Goal: Information Seeking & Learning: Understand process/instructions

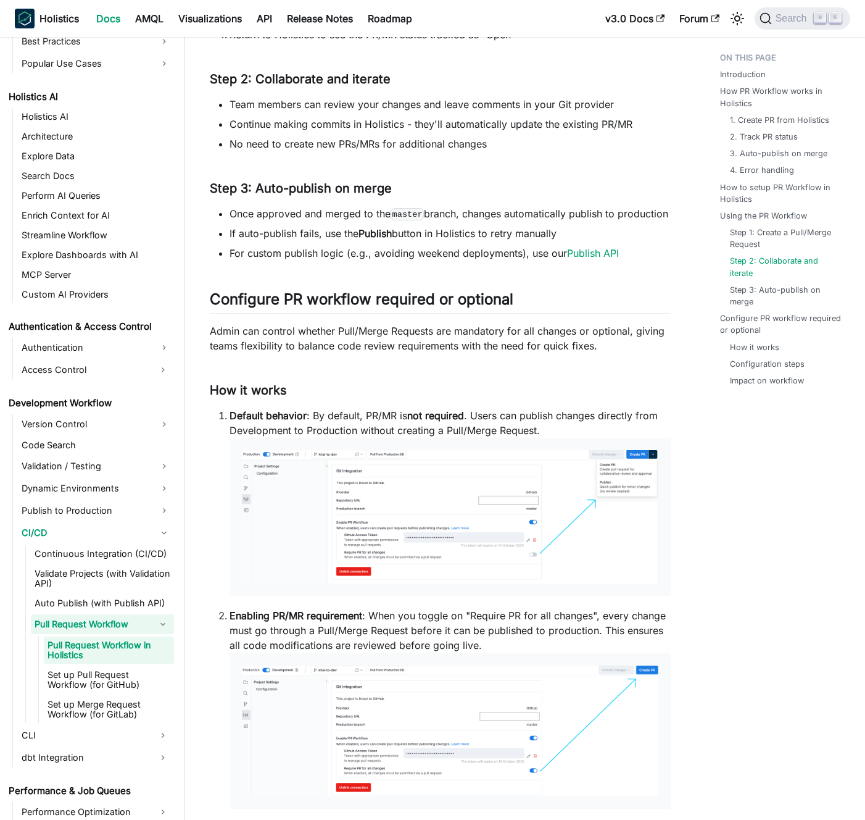
scroll to position [2477, 0]
click at [339, 344] on p "Admin can control whether Pull/Merge Requests are mandatory for all changes or …" at bounding box center [440, 338] width 461 height 30
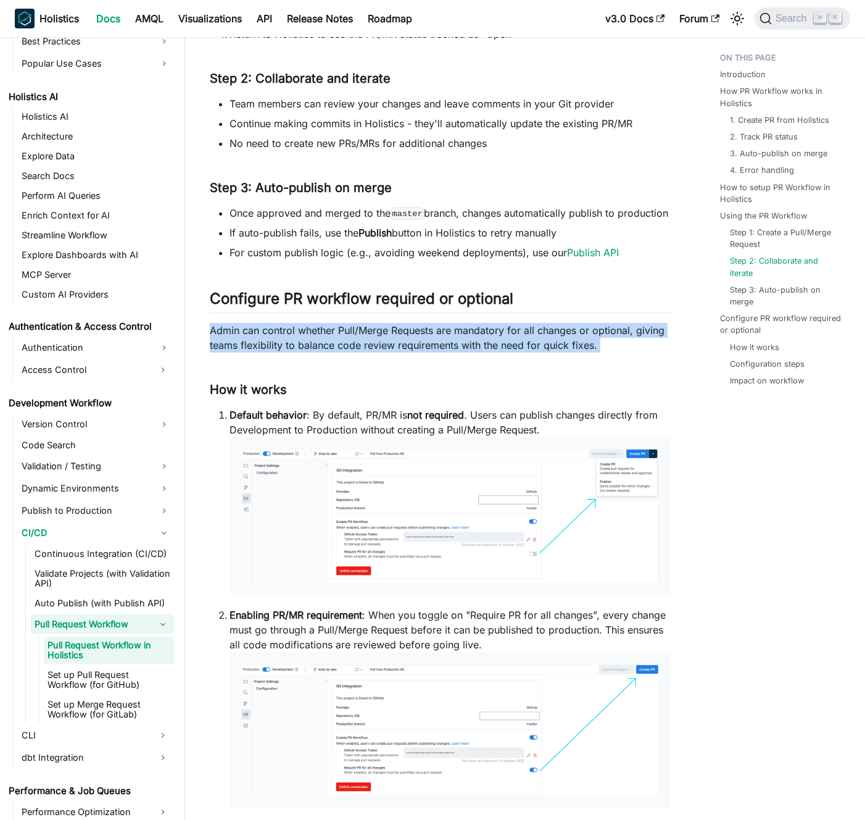
click at [339, 344] on p "Admin can control whether Pull/Merge Requests are mandatory for all changes or …" at bounding box center [440, 338] width 461 height 30
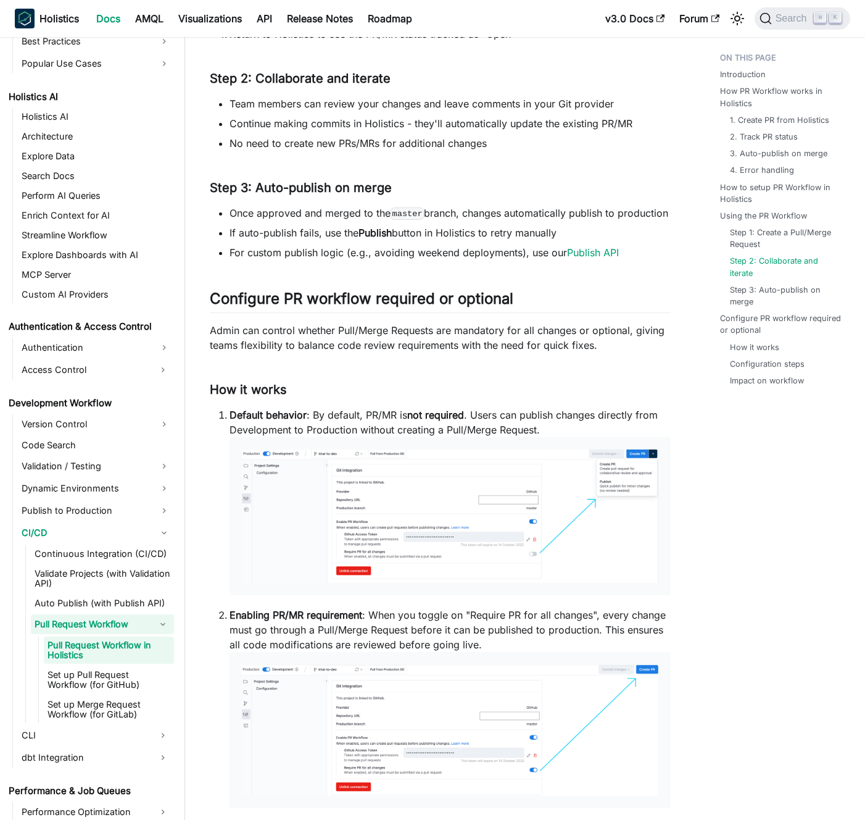
click at [328, 344] on p "Admin can control whether Pull/Merge Requests are mandatory for all changes or …" at bounding box center [440, 338] width 461 height 30
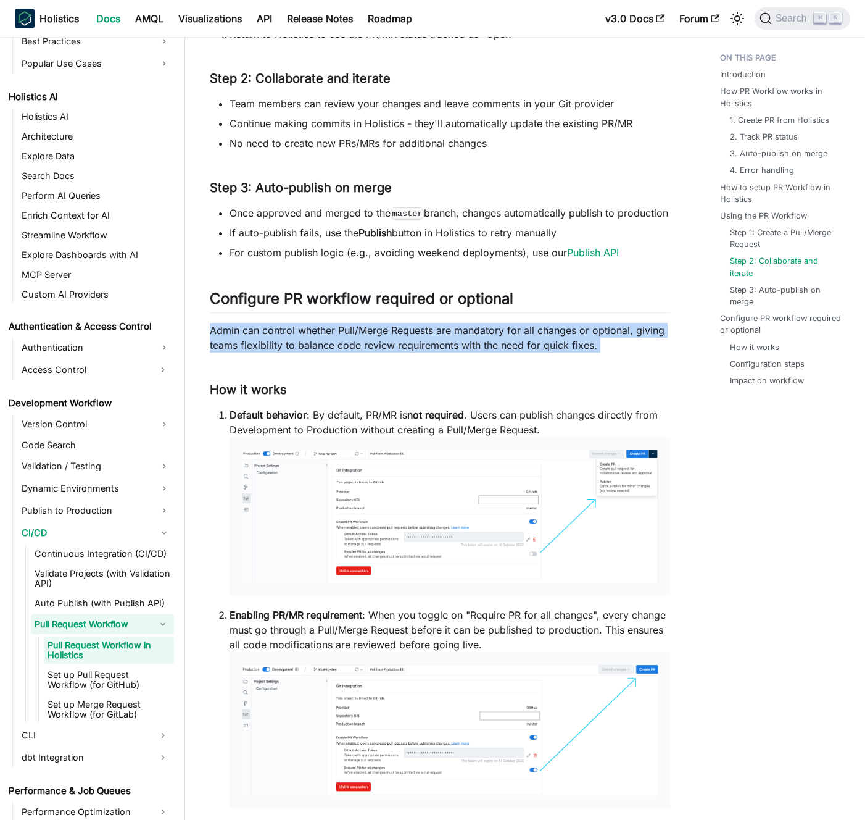
click at [328, 344] on p "Admin can control whether Pull/Merge Requests are mandatory for all changes or …" at bounding box center [440, 338] width 461 height 30
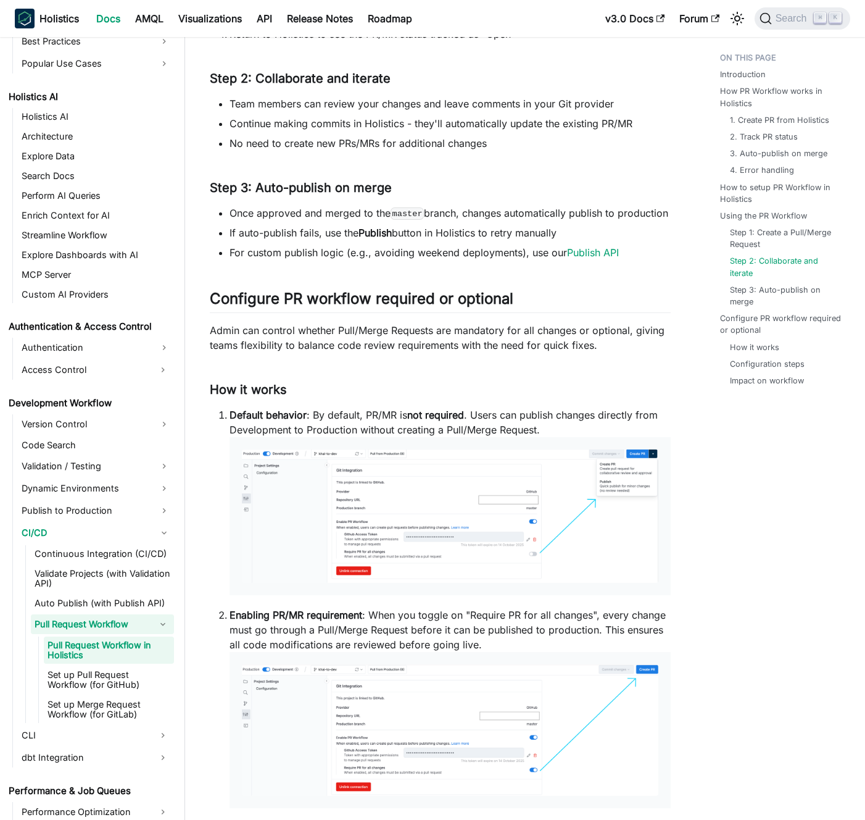
click at [317, 345] on p "Admin can control whether Pull/Merge Requests are mandatory for all changes or …" at bounding box center [440, 338] width 461 height 30
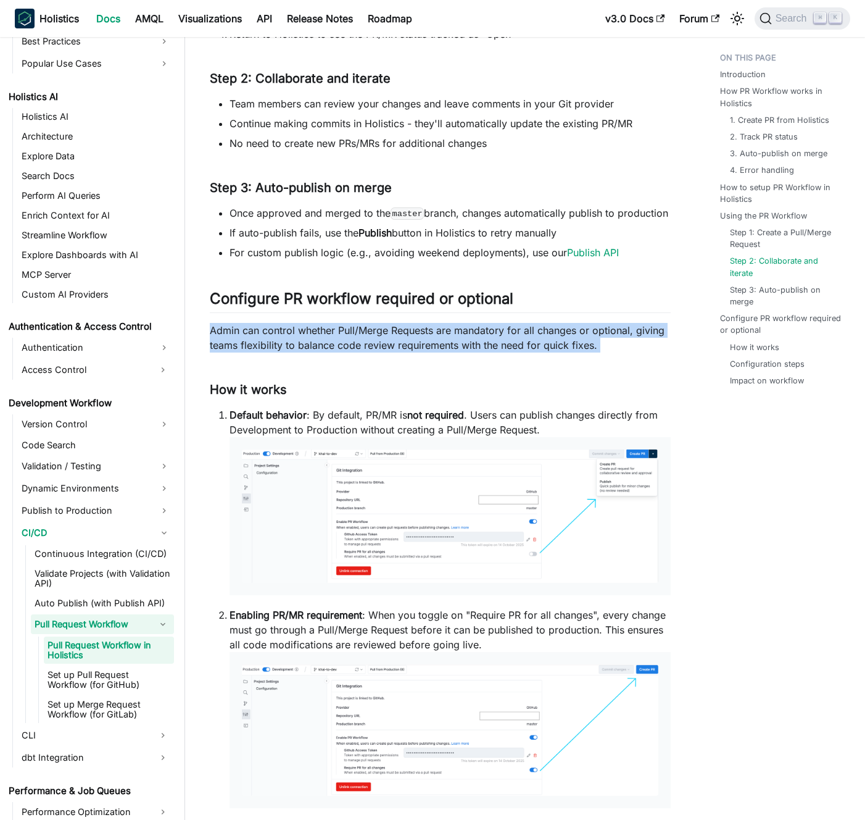
click at [317, 345] on p "Admin can control whether Pull/Merge Requests are mandatory for all changes or …" at bounding box center [440, 338] width 461 height 30
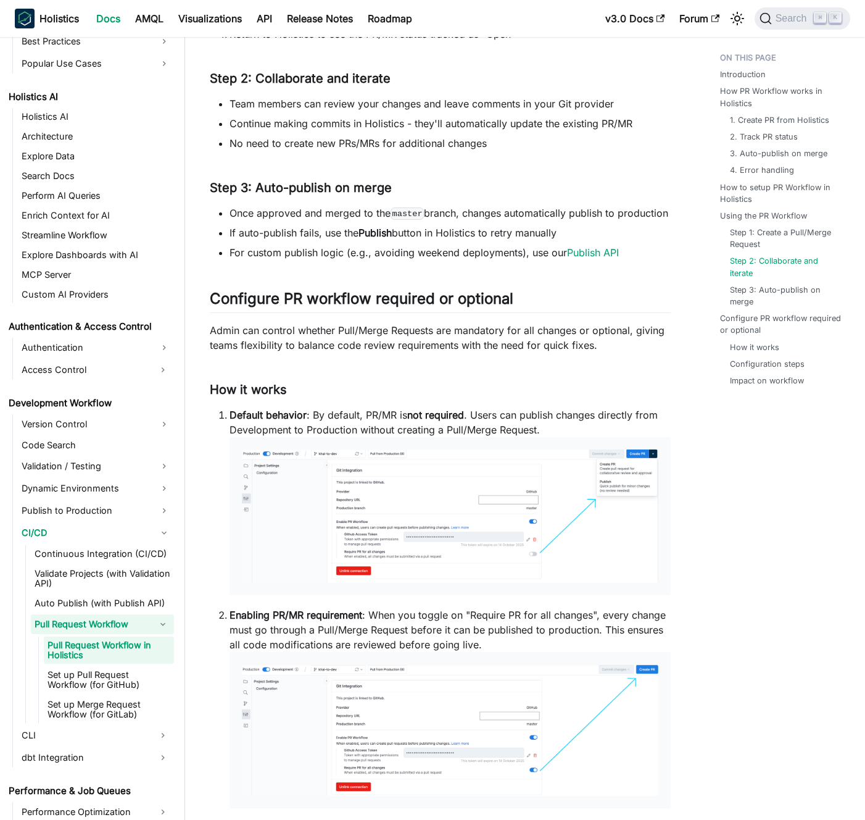
click at [310, 345] on p "Admin can control whether Pull/Merge Requests are mandatory for all changes or …" at bounding box center [440, 338] width 461 height 30
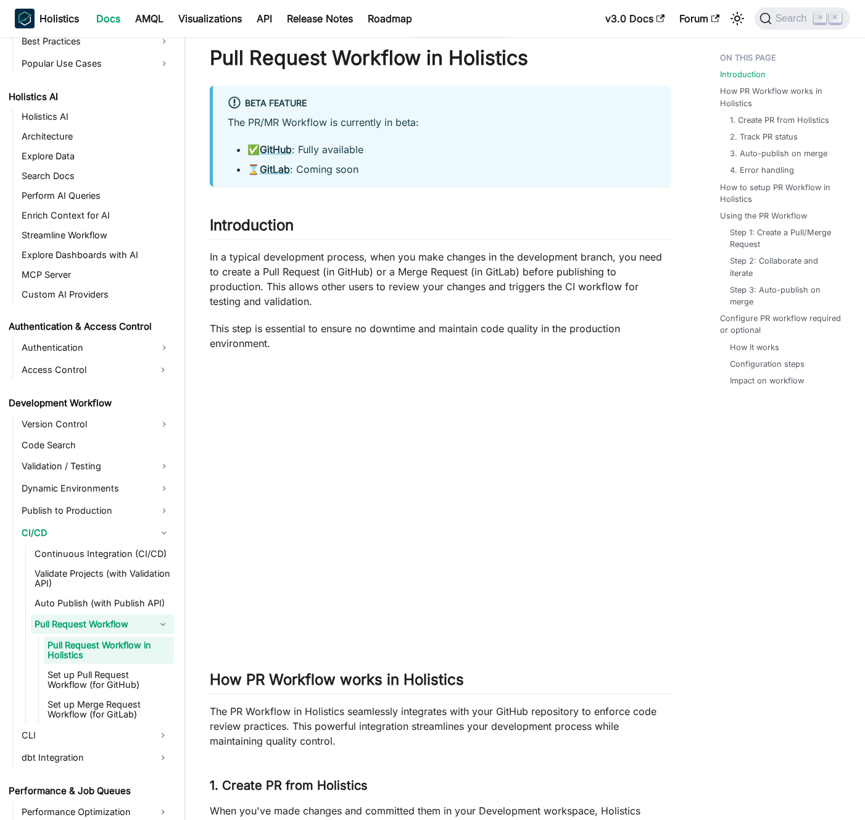
scroll to position [0, 0]
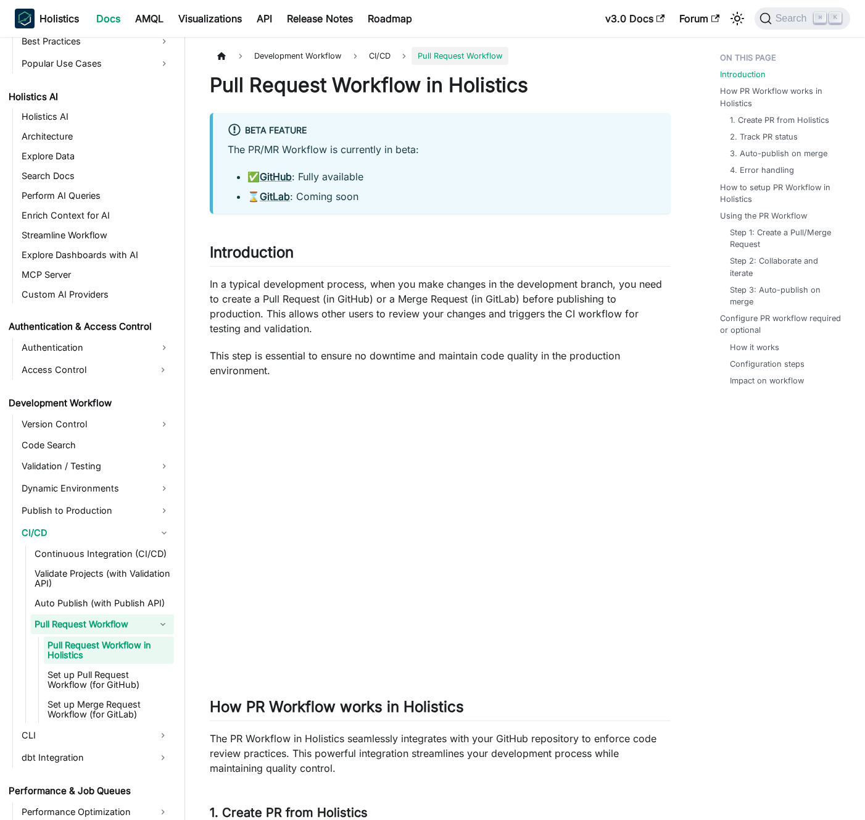
click at [319, 304] on p "In a typical development process, when you make changes in the development bran…" at bounding box center [440, 306] width 461 height 59
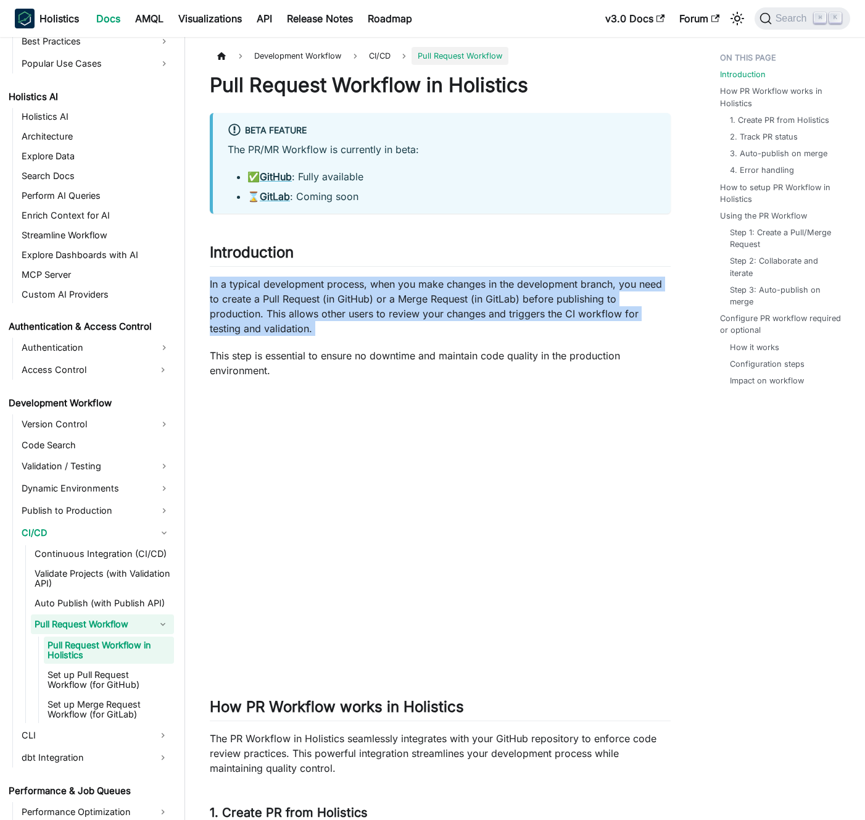
click at [319, 304] on p "In a typical development process, when you make changes in the development bran…" at bounding box center [440, 306] width 461 height 59
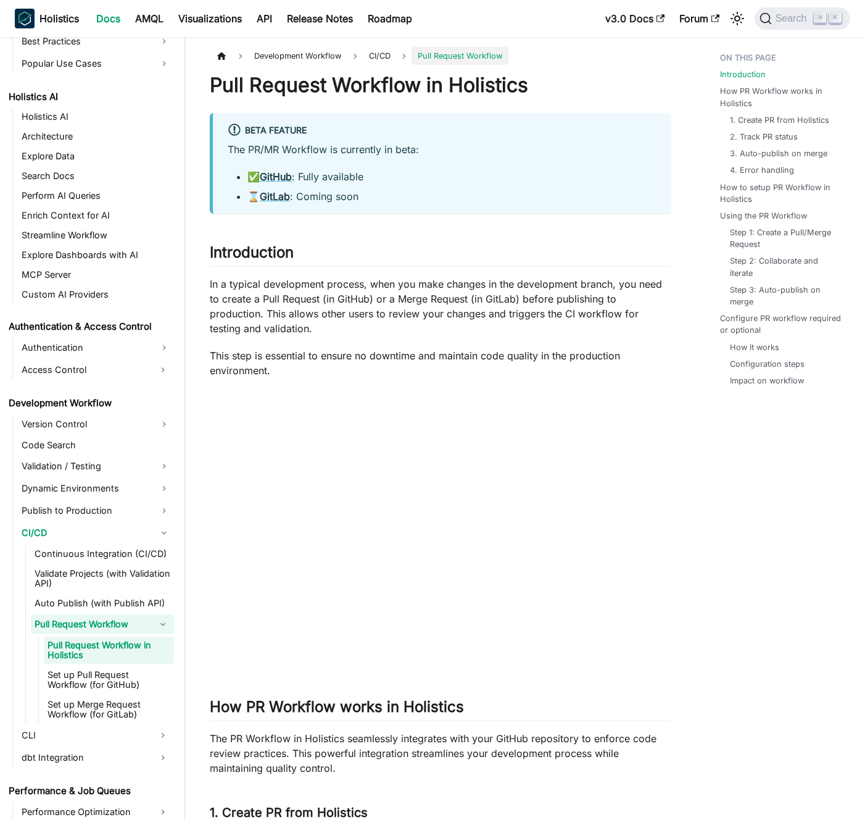
click at [306, 302] on p "In a typical development process, when you make changes in the development bran…" at bounding box center [440, 306] width 461 height 59
click at [355, 180] on li "✅ GitHub : Fully available" at bounding box center [452, 176] width 409 height 15
drag, startPoint x: 355, startPoint y: 180, endPoint x: 342, endPoint y: 178, distance: 13.2
click at [354, 180] on li "✅ GitHub : Fully available" at bounding box center [452, 176] width 409 height 15
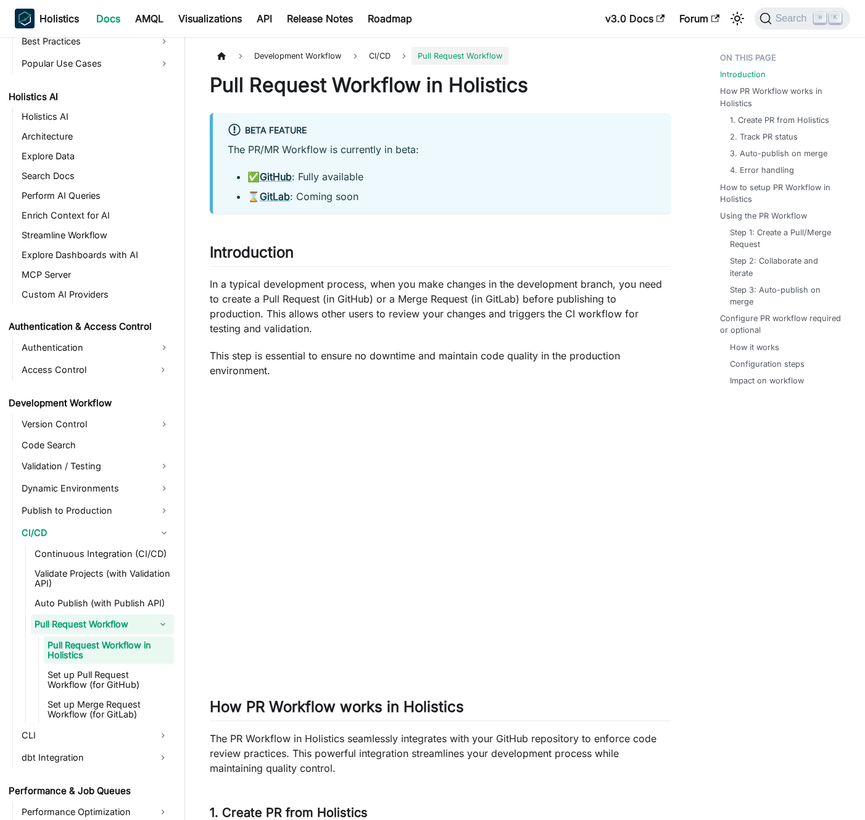
click at [342, 178] on li "✅ GitHub : Fully available" at bounding box center [452, 176] width 409 height 15
click at [340, 196] on li "⌛ GitLab : Coming soon" at bounding box center [452, 196] width 409 height 15
click at [332, 195] on li "⌛ GitLab : Coming soon" at bounding box center [452, 196] width 409 height 15
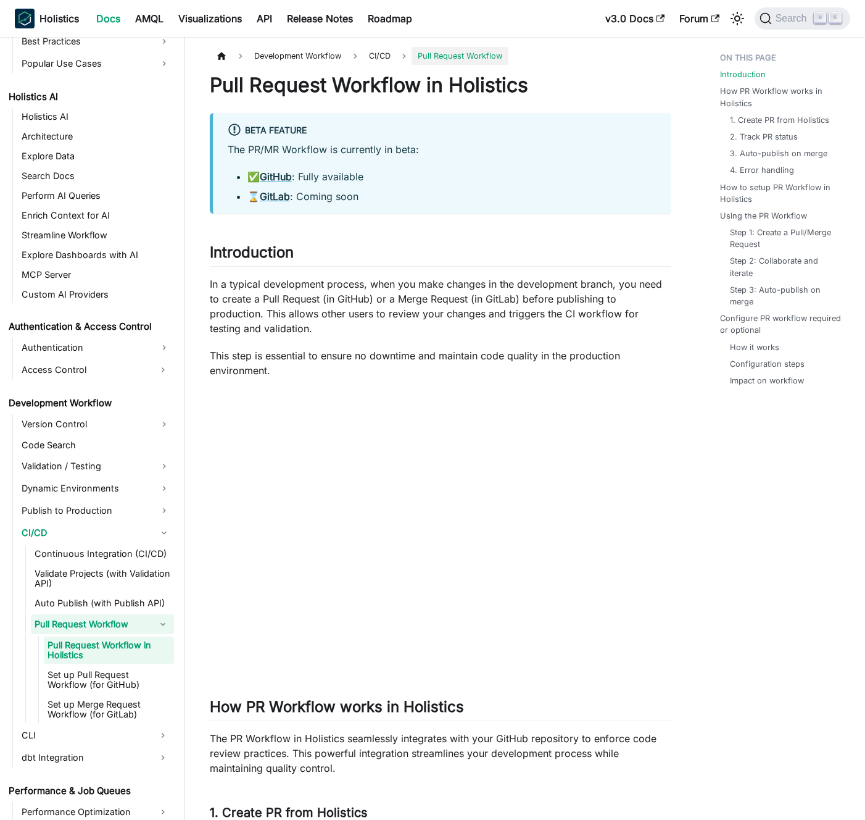
click at [342, 294] on p "In a typical development process, when you make changes in the development bran…" at bounding box center [440, 306] width 461 height 59
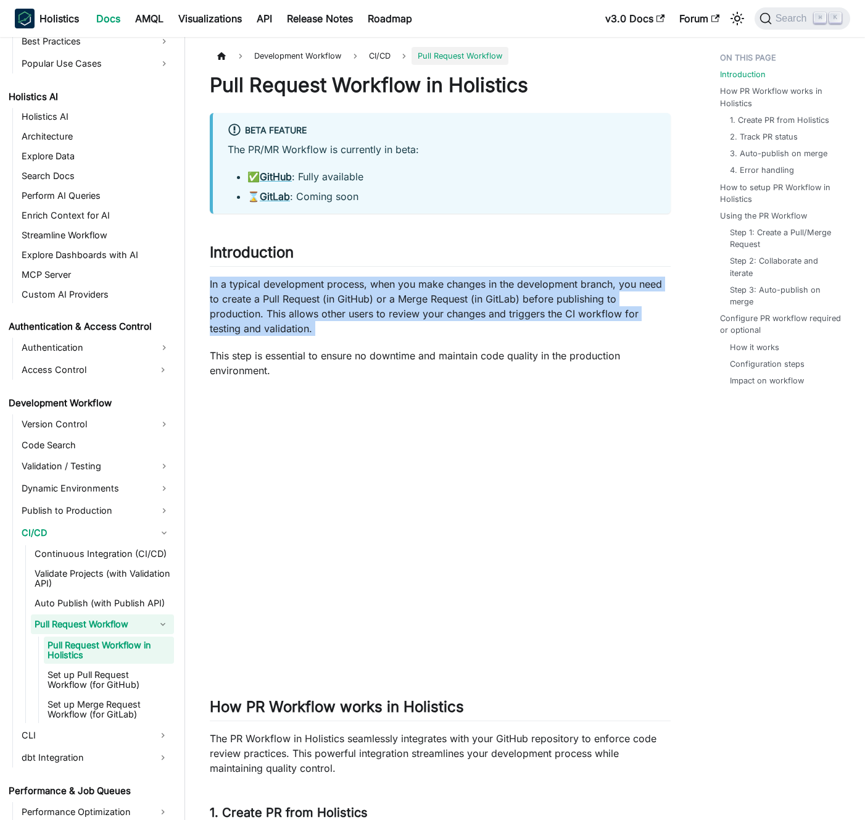
click at [342, 294] on p "In a typical development process, when you make changes in the development bran…" at bounding box center [440, 306] width 461 height 59
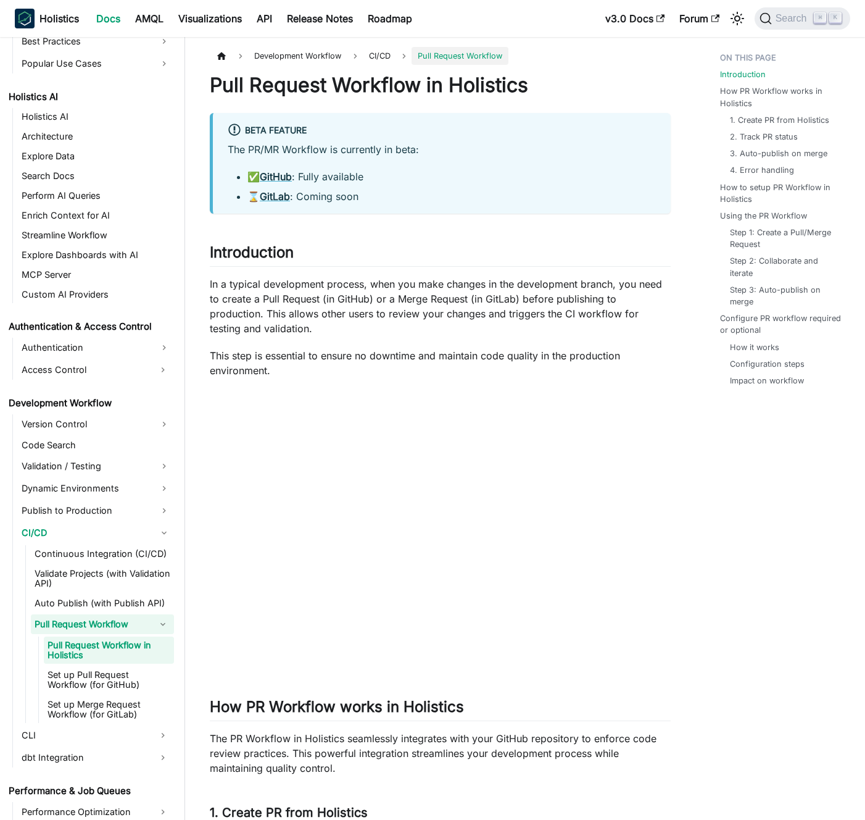
click at [334, 294] on p "In a typical development process, when you make changes in the development bran…" at bounding box center [440, 306] width 461 height 59
